Goal: Task Accomplishment & Management: Use online tool/utility

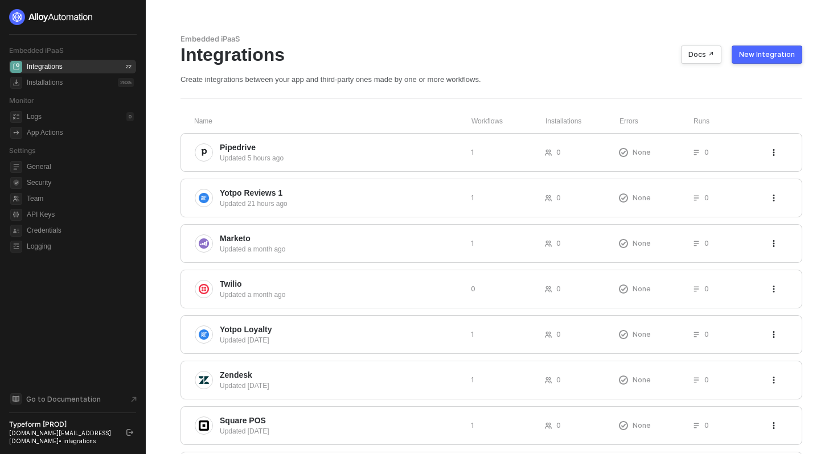
click at [744, 55] on div "New Integration" at bounding box center [767, 54] width 56 height 9
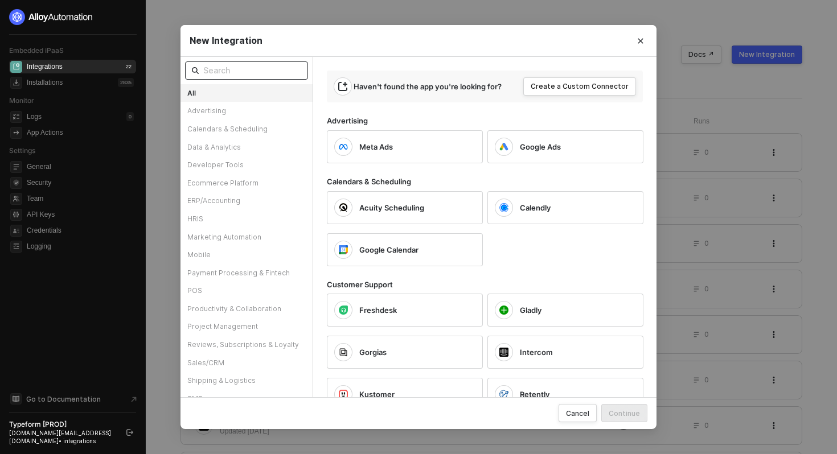
click at [279, 73] on input "text" at bounding box center [252, 70] width 98 height 13
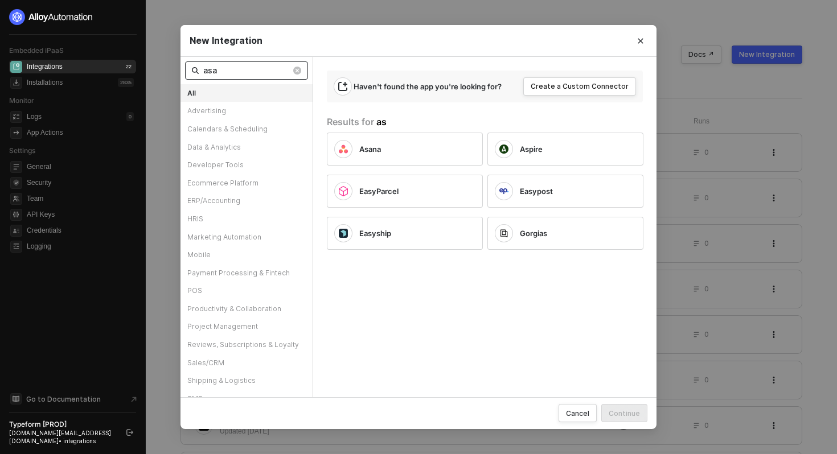
type input "asan"
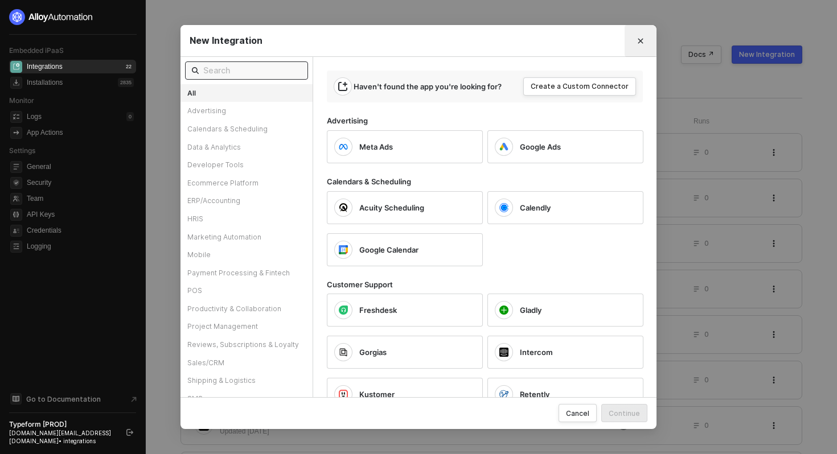
click at [643, 39] on icon "Close" at bounding box center [640, 41] width 7 height 7
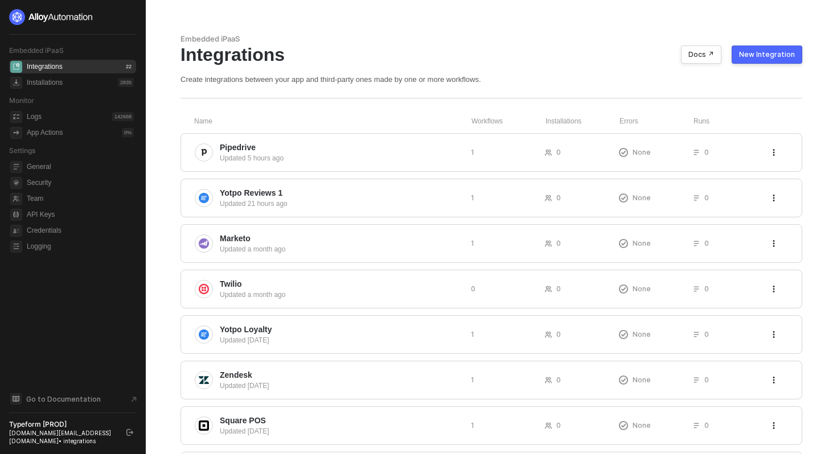
click at [782, 51] on div "New Integration" at bounding box center [767, 54] width 56 height 9
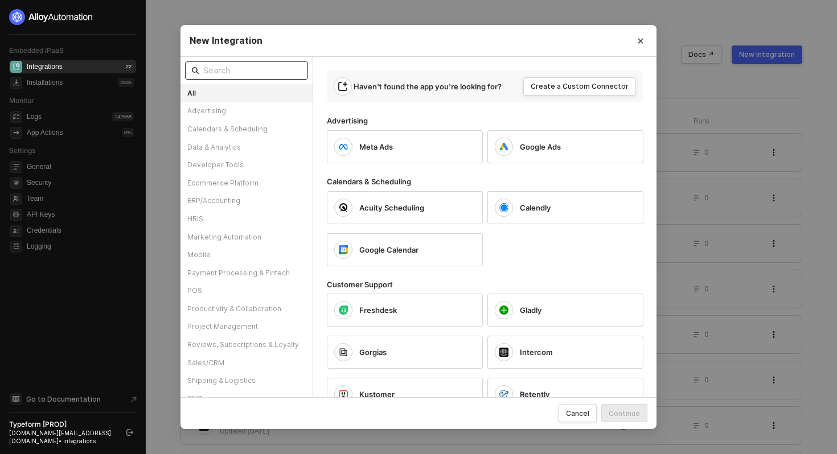
click at [221, 73] on input "text" at bounding box center [252, 70] width 98 height 13
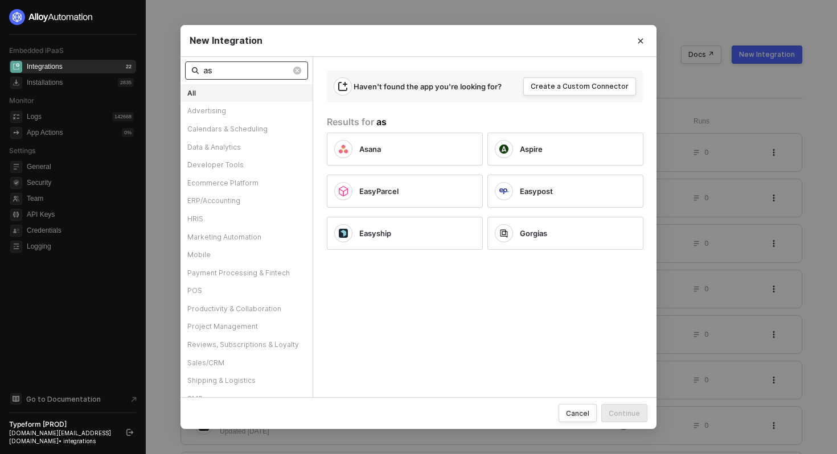
type input "a"
type input "asan"
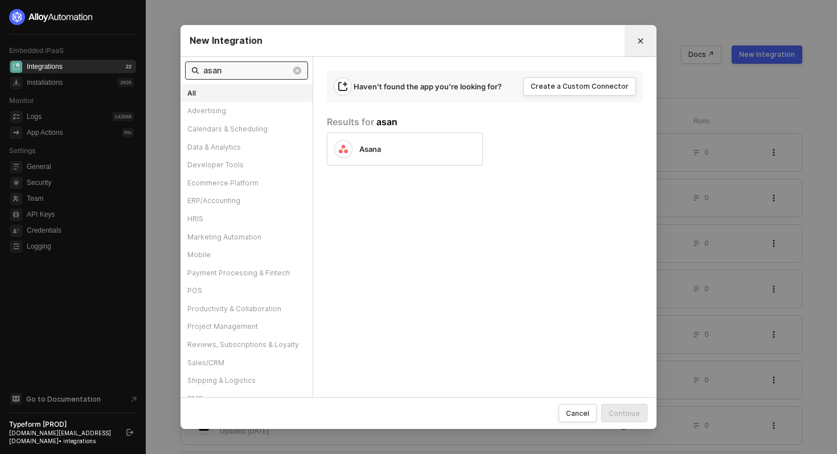
click at [642, 34] on button "Close" at bounding box center [641, 41] width 18 height 18
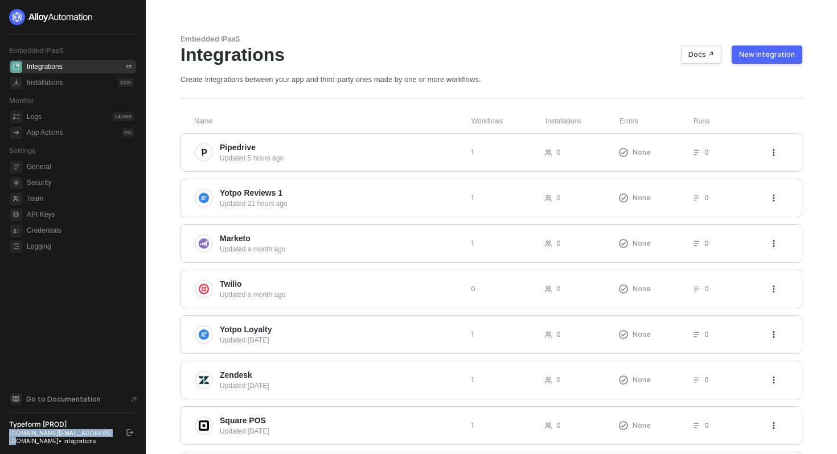
drag, startPoint x: 99, startPoint y: 435, endPoint x: 6, endPoint y: 431, distance: 93.5
click at [6, 431] on aside "Embedded iPaaS Integrations 22 Installations 2835 Monitor Logs 142668 App Actio…" at bounding box center [73, 227] width 146 height 454
copy div "[DOMAIN_NAME][EMAIL_ADDRESS][DOMAIN_NAME]"
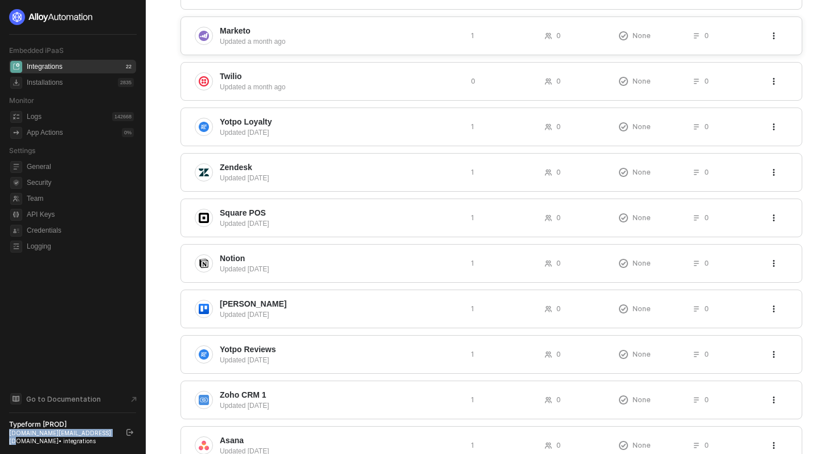
scroll to position [288, 0]
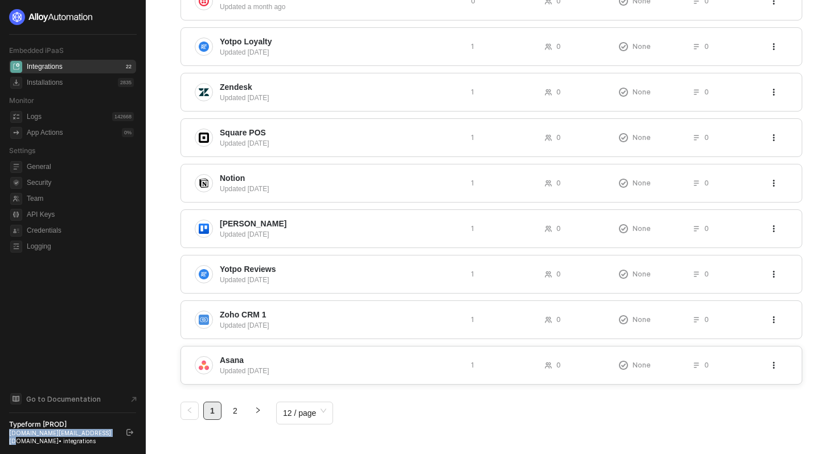
click at [248, 359] on span "Asana" at bounding box center [341, 360] width 242 height 11
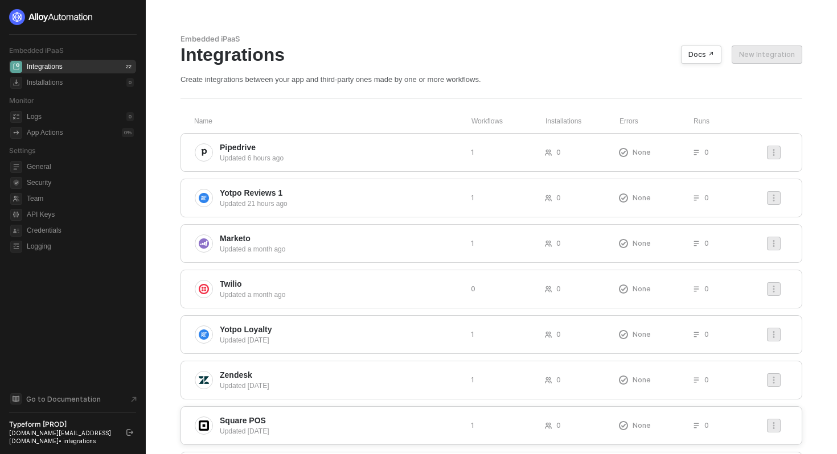
scroll to position [288, 0]
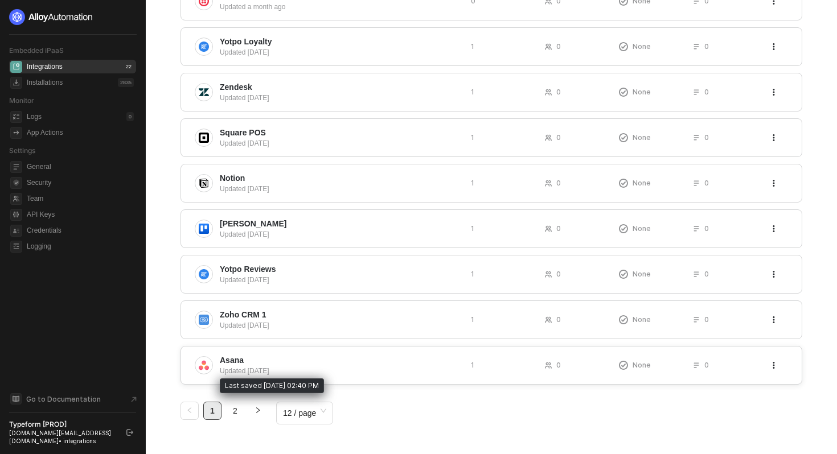
click at [247, 366] on div "Updated [DATE]" at bounding box center [341, 371] width 242 height 10
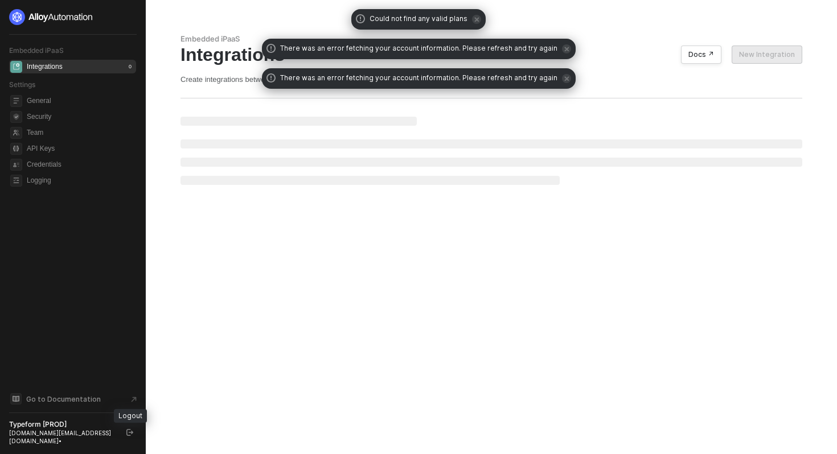
click at [129, 436] on icon "logout" at bounding box center [129, 432] width 7 height 7
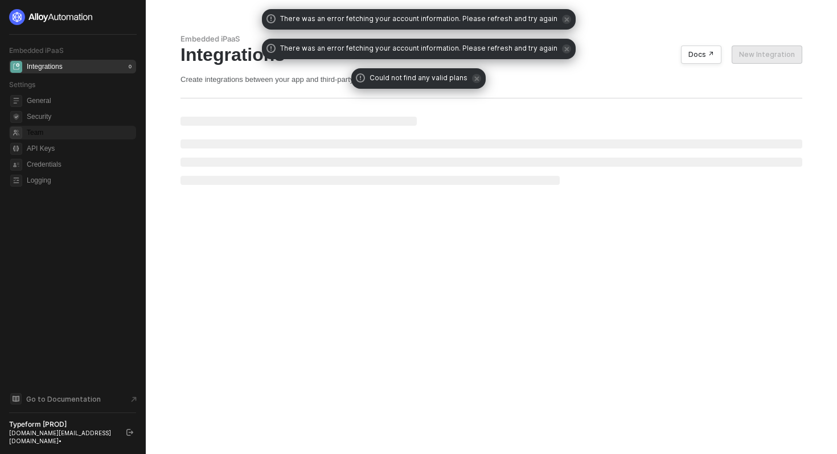
click at [38, 130] on span "Team" at bounding box center [80, 133] width 107 height 14
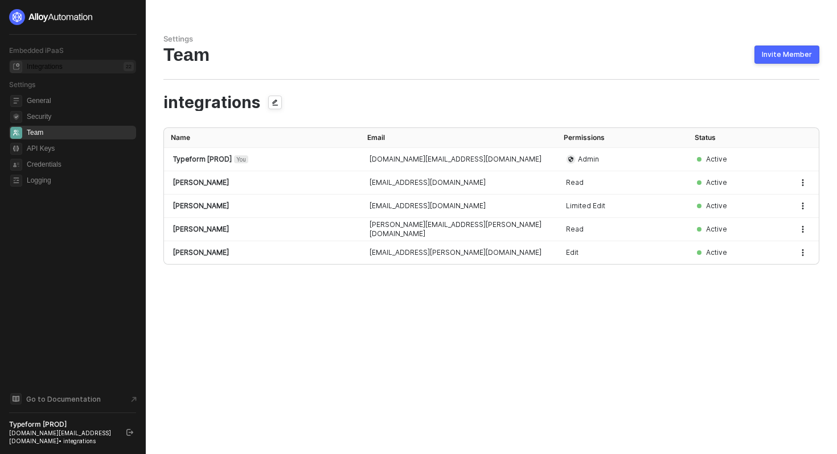
click at [59, 69] on div "Integrations" at bounding box center [45, 67] width 36 height 10
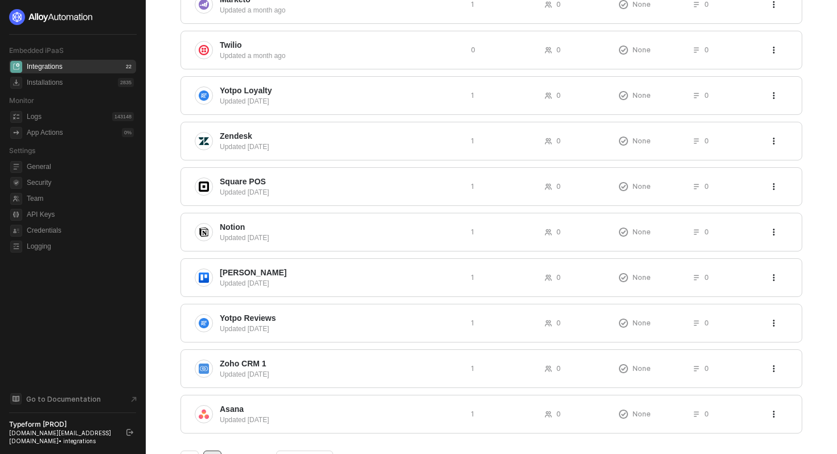
scroll to position [288, 0]
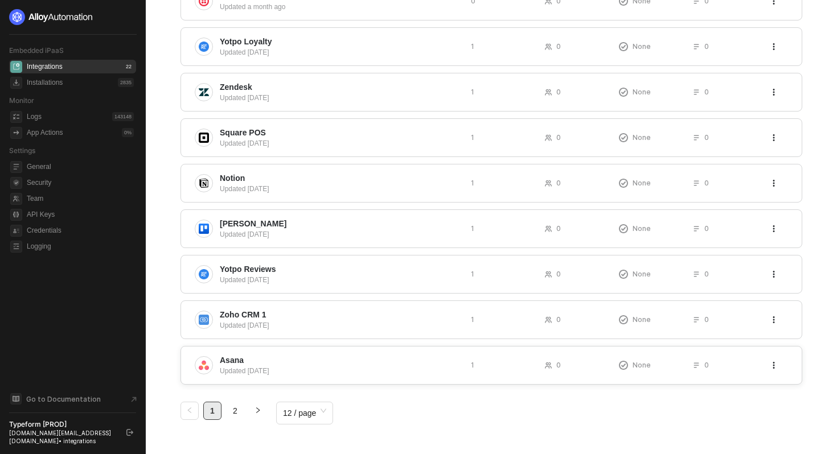
click at [243, 375] on div "Updated [DATE]" at bounding box center [341, 371] width 242 height 10
